Goal: Communication & Community: Answer question/provide support

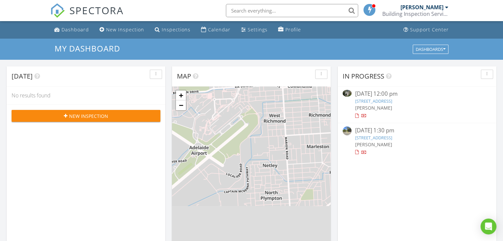
scroll to position [612, 513]
click at [369, 140] on link "22 Sylvan Cl, Umina Beach, NSW 2257" at bounding box center [373, 138] width 37 height 6
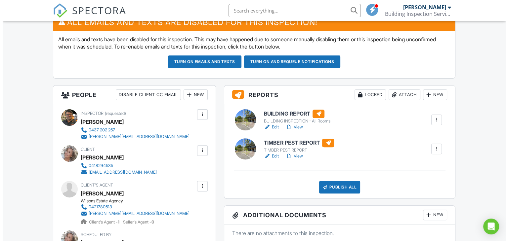
scroll to position [179, 0]
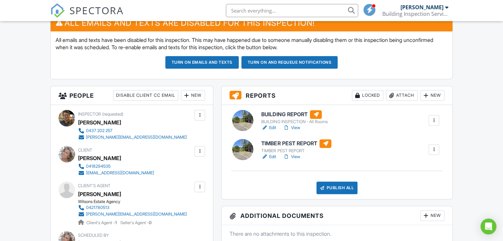
click at [201, 151] on div at bounding box center [199, 151] width 7 height 7
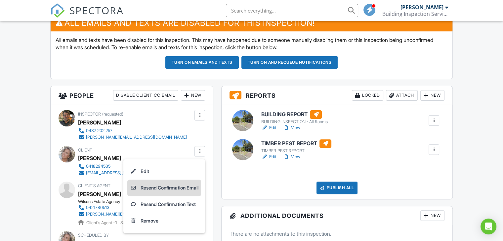
click at [172, 185] on li "Resend Confirmation Email" at bounding box center [164, 188] width 74 height 17
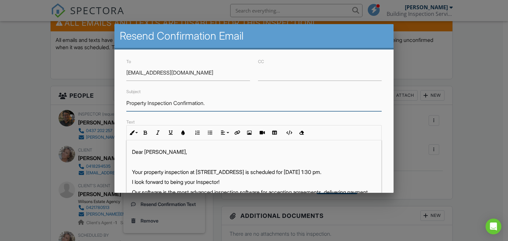
drag, startPoint x: 176, startPoint y: 102, endPoint x: 207, endPoint y: 106, distance: 31.6
click at [207, 106] on input "Property Inspection Confirmation." at bounding box center [253, 103] width 255 height 16
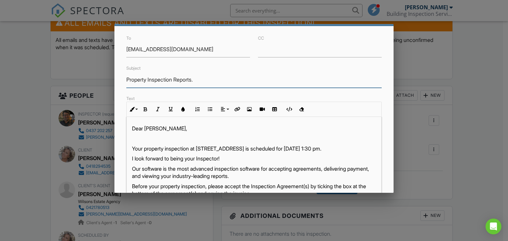
scroll to position [33, 0]
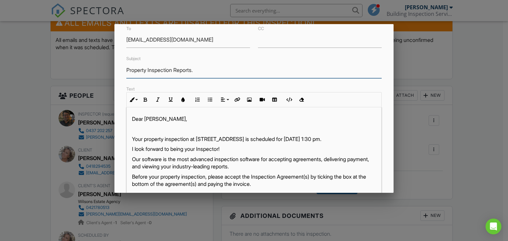
type input "Property Inspection Reports."
click at [193, 139] on p "Your property inspection at [STREET_ADDRESS] is scheduled for [DATE] 1:30 pm." at bounding box center [254, 138] width 244 height 7
drag, startPoint x: 328, startPoint y: 138, endPoint x: 196, endPoint y: 147, distance: 132.2
click at [196, 143] on p "Your property inspection and reports at [STREET_ADDRESS] is scheduled for [DATE…" at bounding box center [254, 138] width 244 height 7
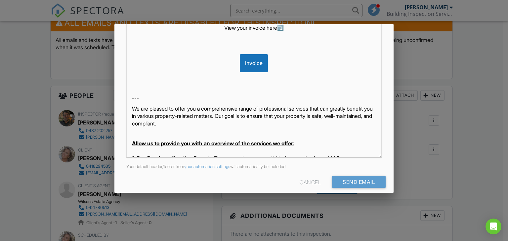
scroll to position [156, 0]
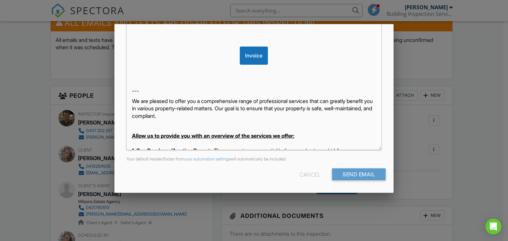
click at [299, 174] on div "Cancel" at bounding box center [309, 175] width 21 height 12
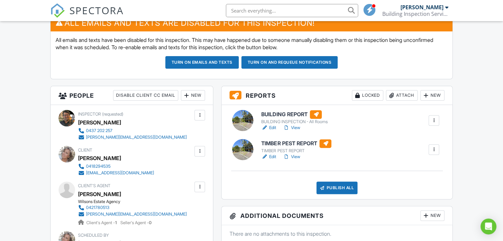
click at [200, 151] on div at bounding box center [199, 151] width 7 height 7
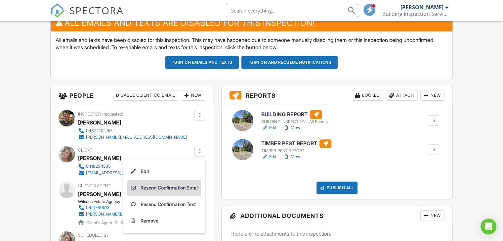
click at [176, 186] on li "Resend Confirmation Email" at bounding box center [164, 188] width 74 height 17
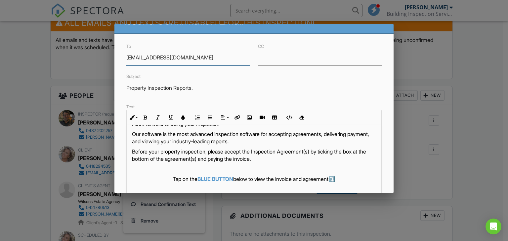
scroll to position [7, 0]
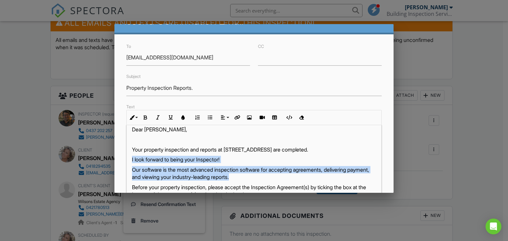
drag, startPoint x: 134, startPoint y: 170, endPoint x: 262, endPoint y: 185, distance: 128.9
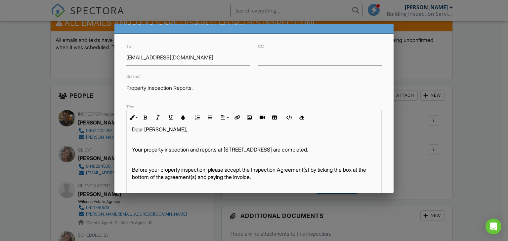
click at [210, 176] on span "Before your property inspection, please accept the Inspection Agreement(s) by t…" at bounding box center [249, 174] width 234 height 14
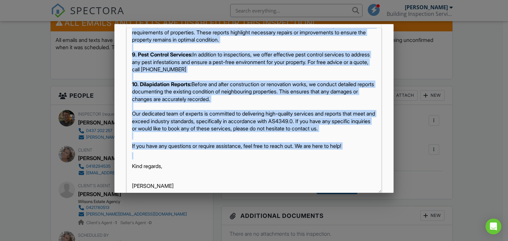
scroll to position [503, 0]
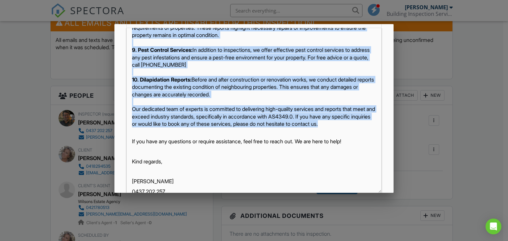
drag, startPoint x: 131, startPoint y: 148, endPoint x: 167, endPoint y: 162, distance: 38.8
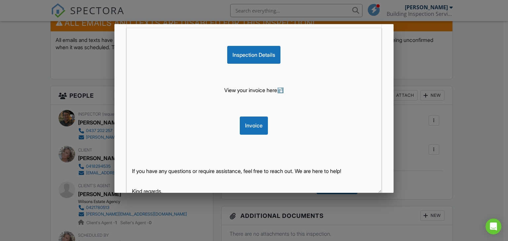
scroll to position [156, 0]
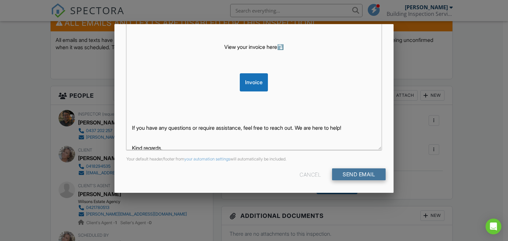
click at [375, 175] on input "Send Email" at bounding box center [359, 175] width 54 height 12
